Goal: Transaction & Acquisition: Purchase product/service

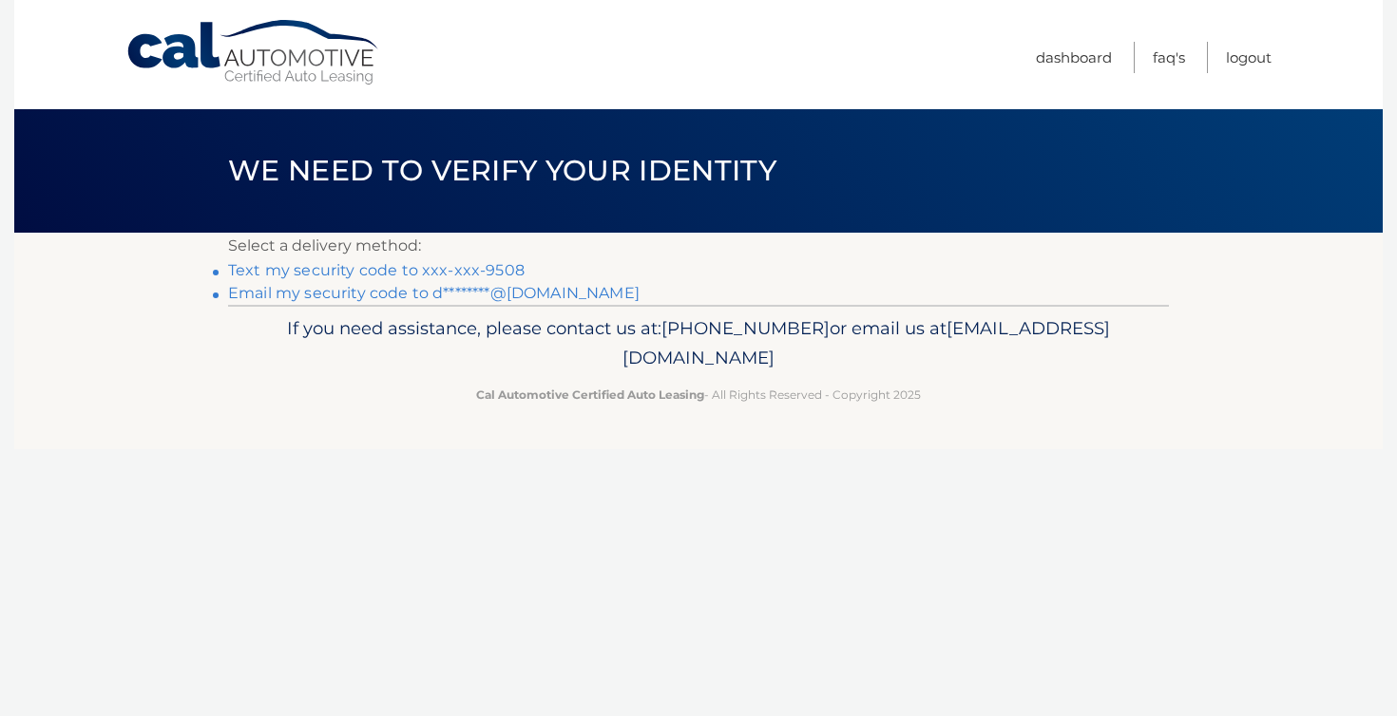
click at [490, 268] on link "Text my security code to xxx-xxx-9508" at bounding box center [376, 270] width 296 height 18
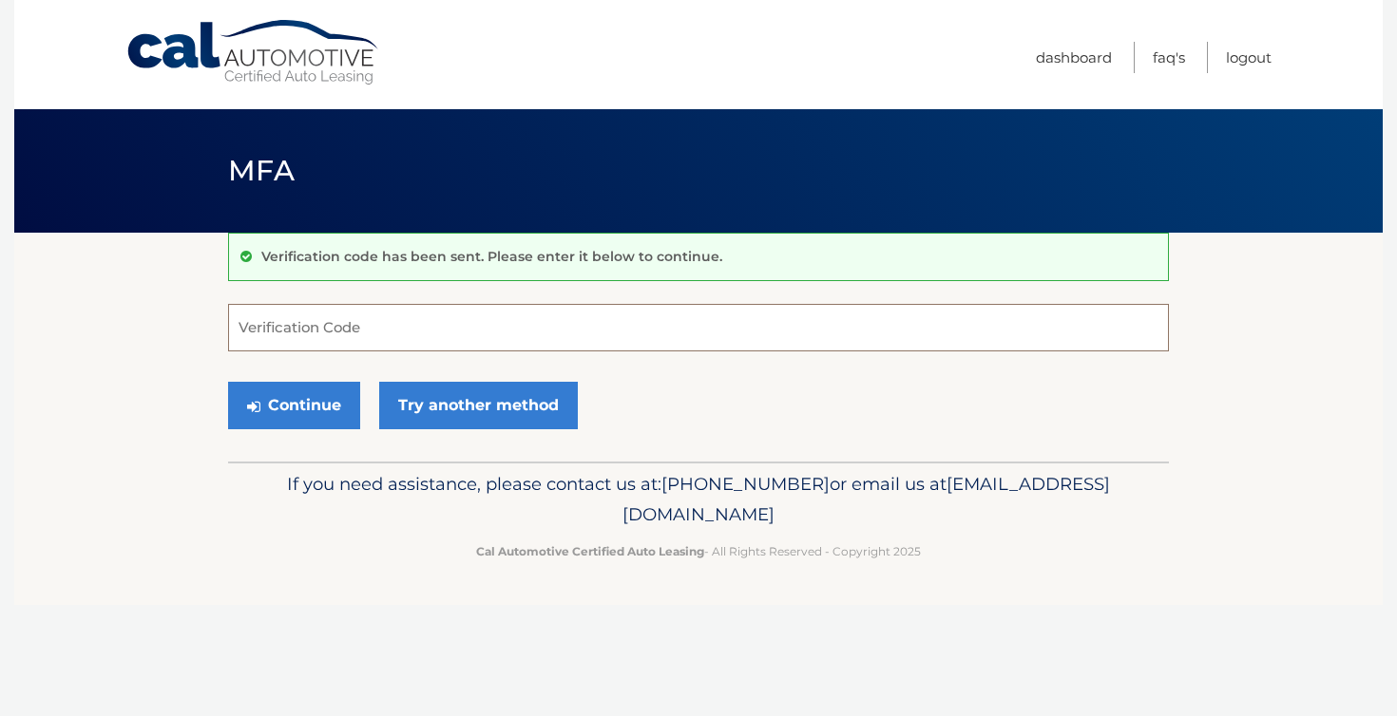
click at [302, 325] on input "Verification Code" at bounding box center [698, 328] width 941 height 48
type input "808595"
click at [312, 400] on button "Continue" at bounding box center [294, 406] width 132 height 48
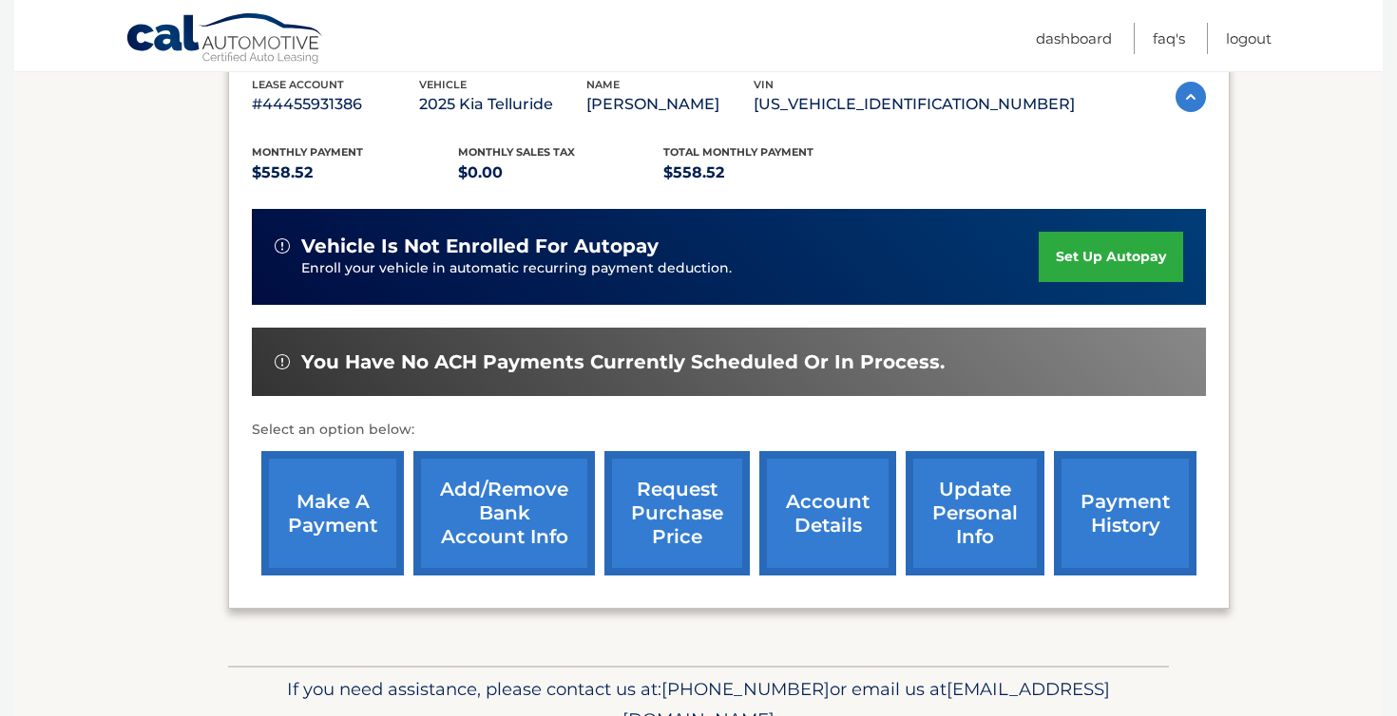
scroll to position [358, 0]
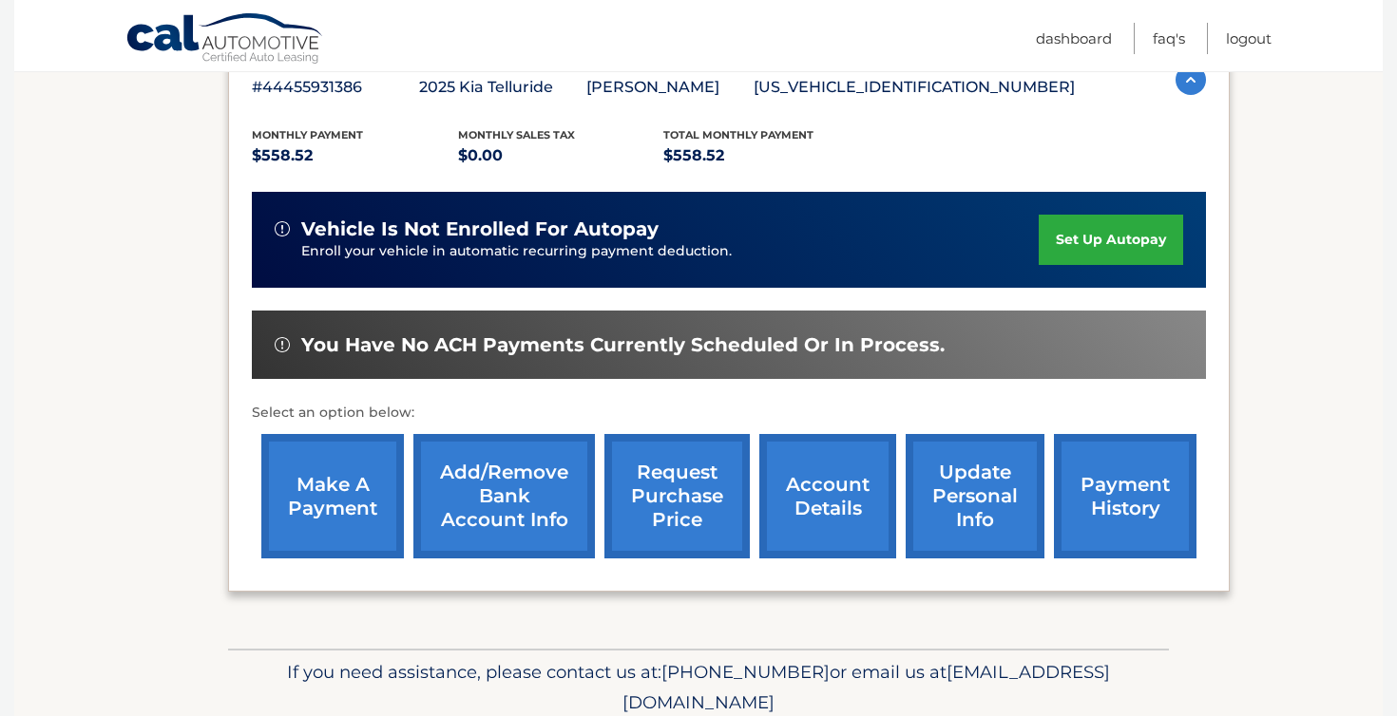
click at [359, 490] on link "make a payment" at bounding box center [332, 496] width 143 height 124
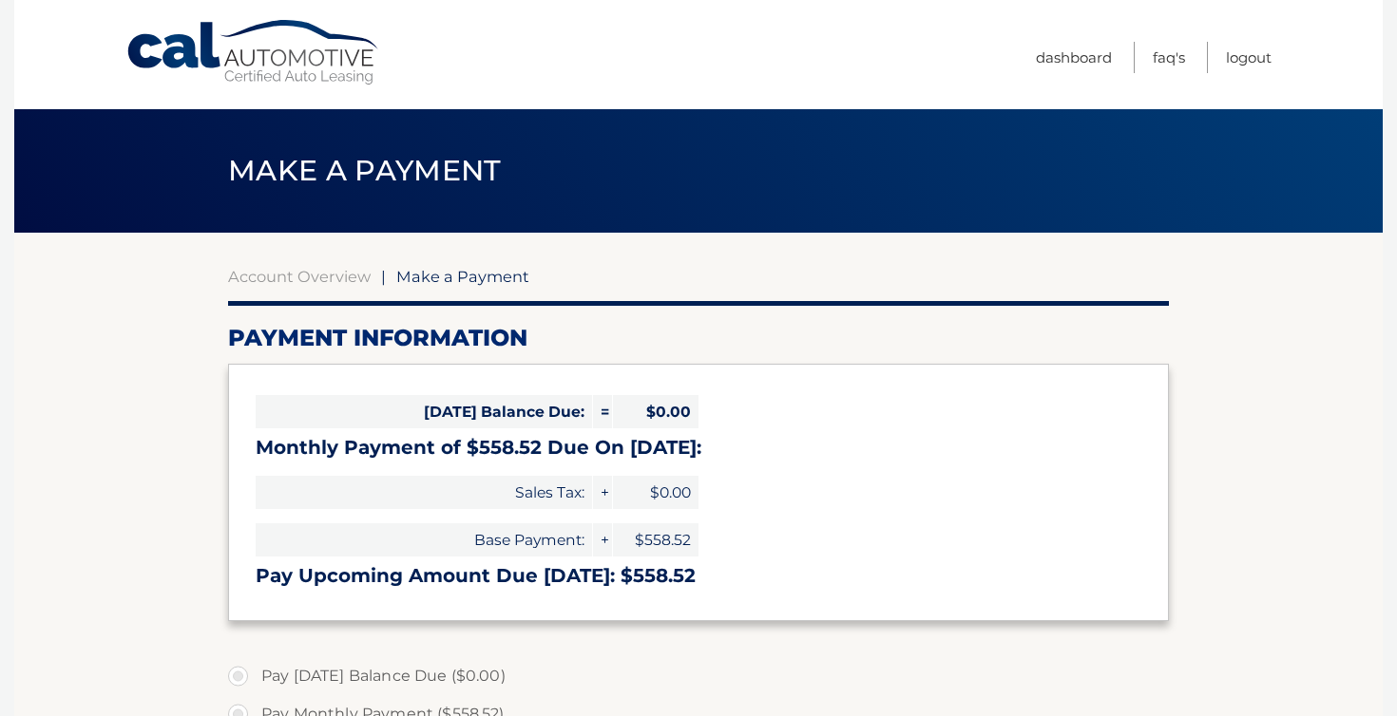
select select "MTk4MWE1ZDMtMmVjMy00MzZiLWJhODUtNTcxMGU2ODZlMTVj"
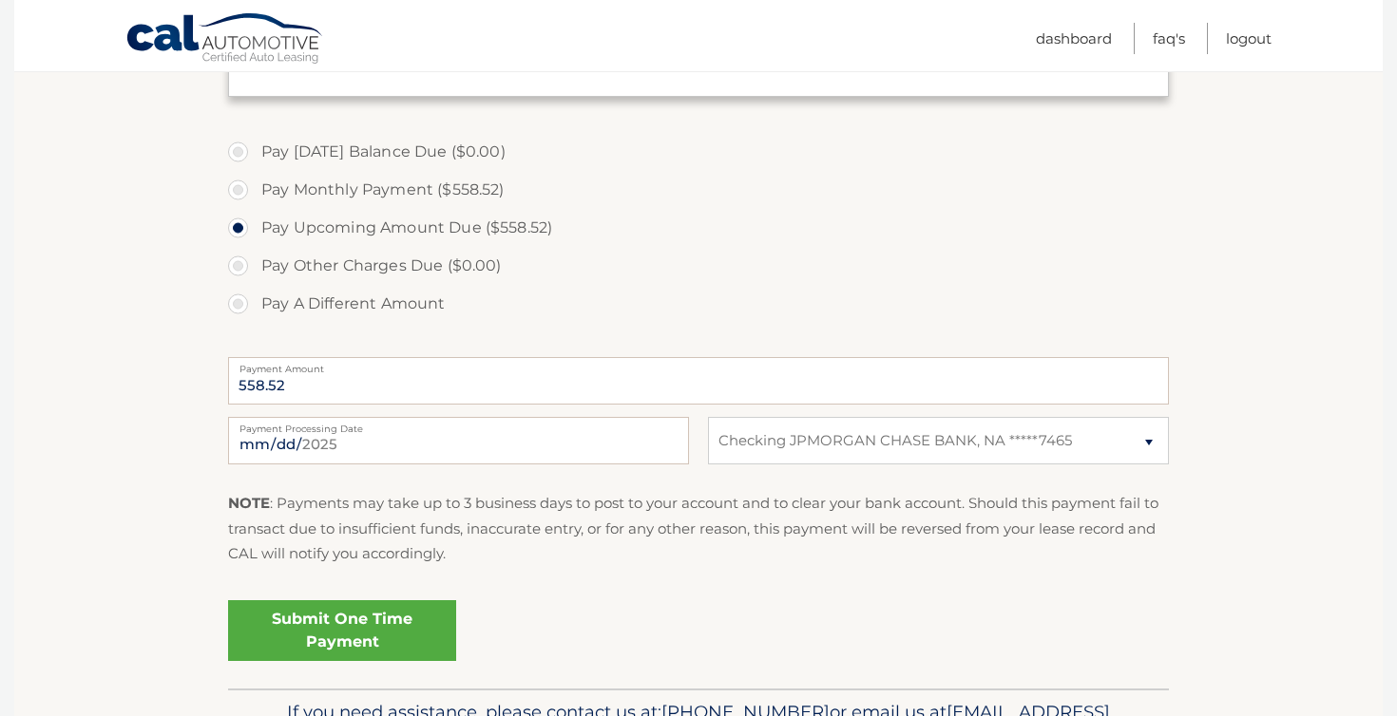
scroll to position [528, 0]
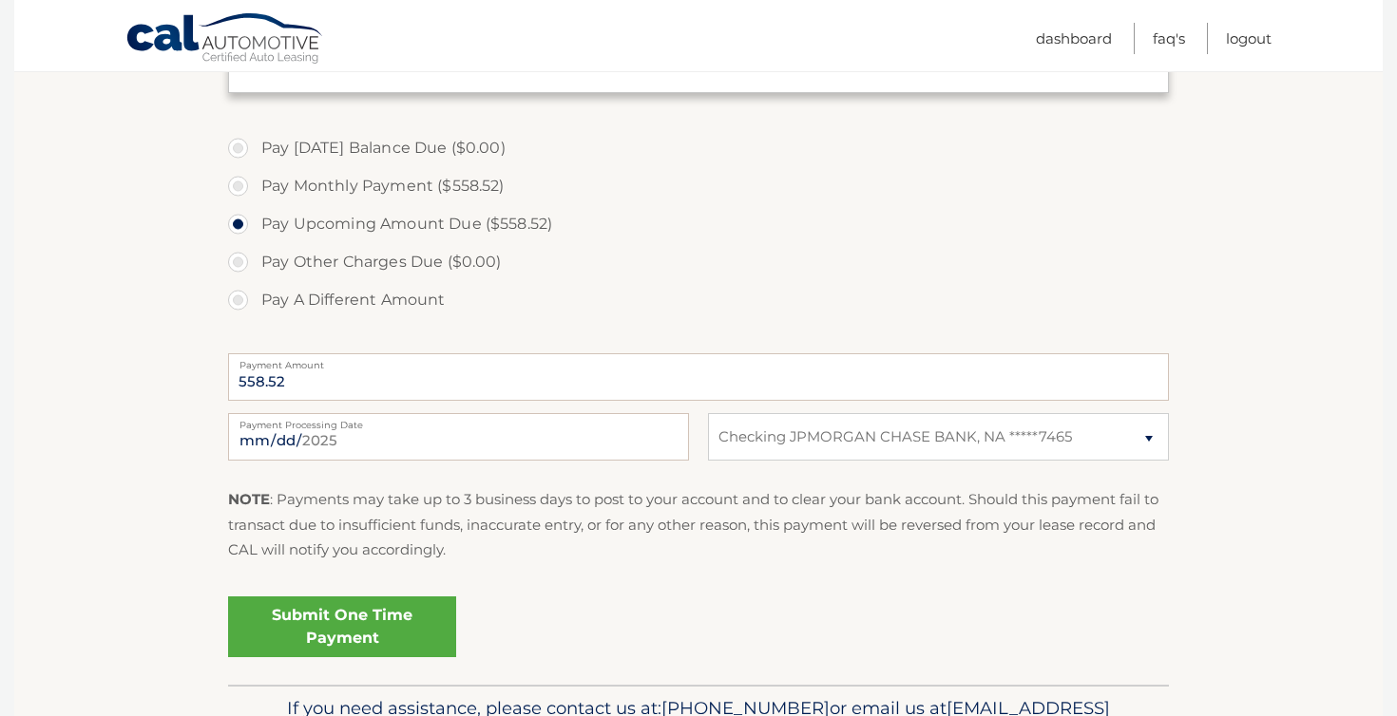
click at [320, 616] on link "Submit One Time Payment" at bounding box center [342, 627] width 228 height 61
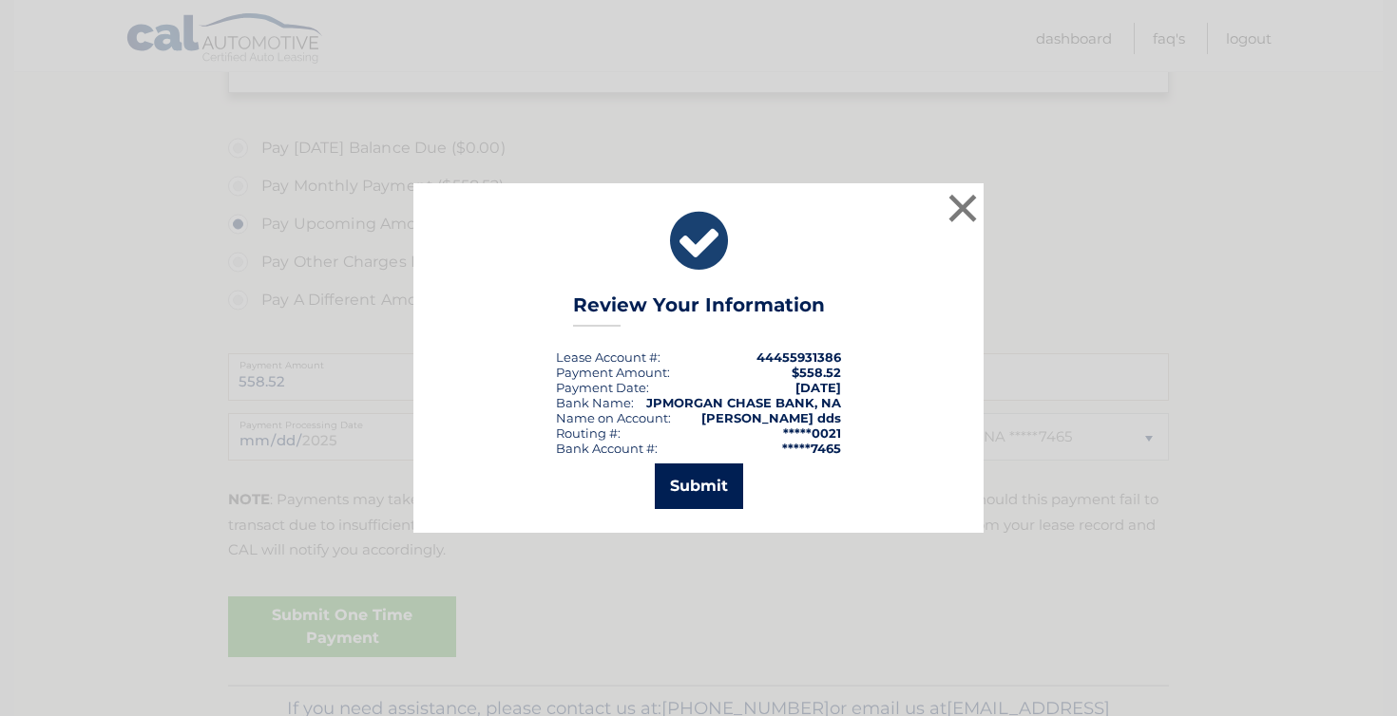
click at [700, 486] on button "Submit" at bounding box center [699, 487] width 88 height 46
